Goal: Navigation & Orientation: Find specific page/section

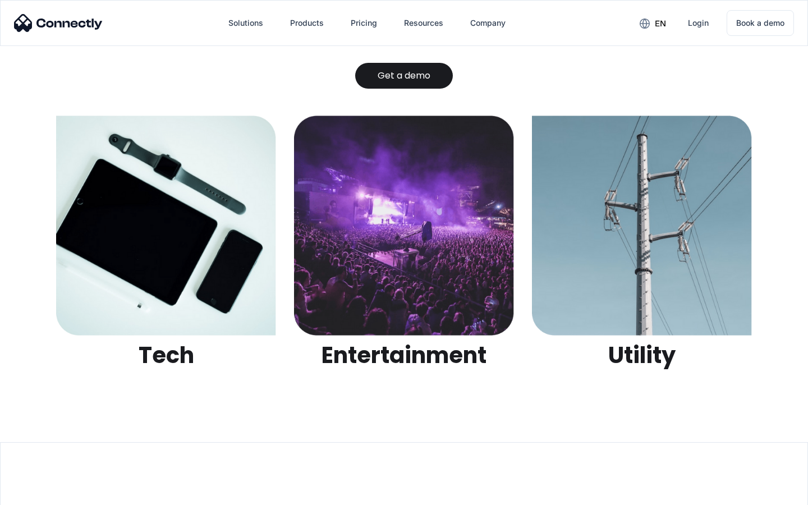
scroll to position [3540, 0]
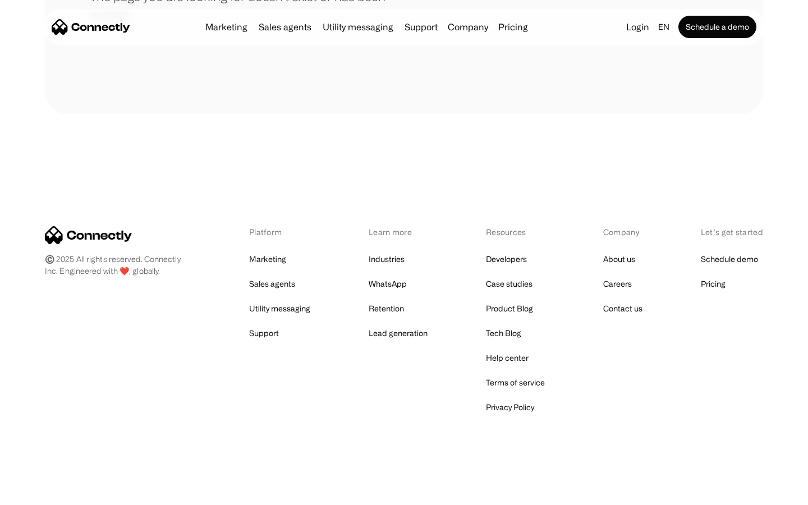
scroll to position [205, 0]
